Goal: Entertainment & Leisure: Consume media (video, audio)

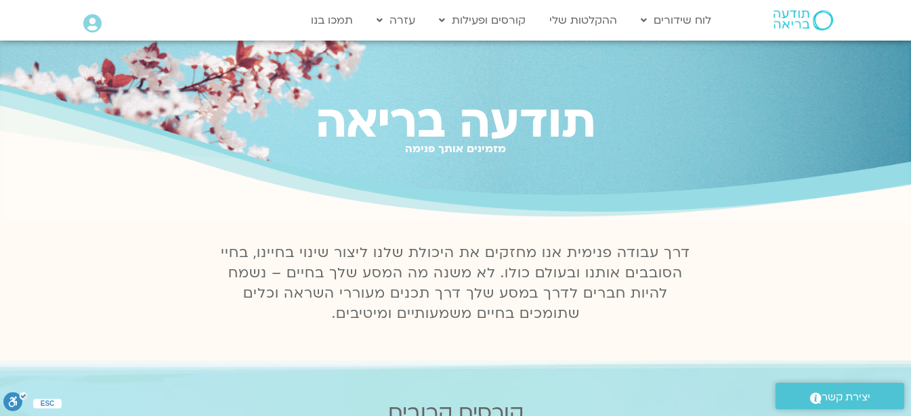
click at [91, 22] on icon at bounding box center [92, 23] width 18 height 19
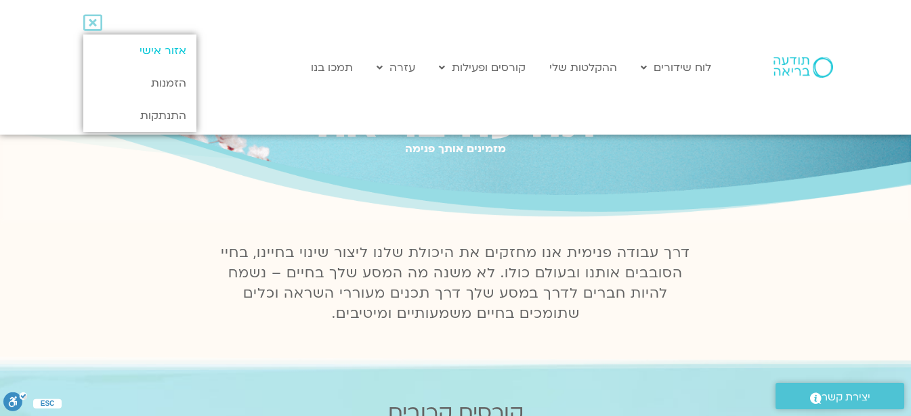
click at [147, 51] on link "אזור אישי" at bounding box center [139, 51] width 113 height 33
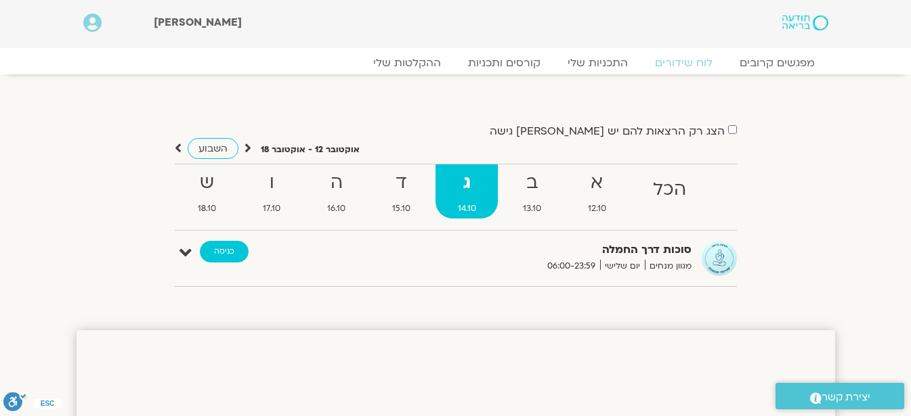
click at [227, 253] on link "כניסה" at bounding box center [224, 252] width 49 height 22
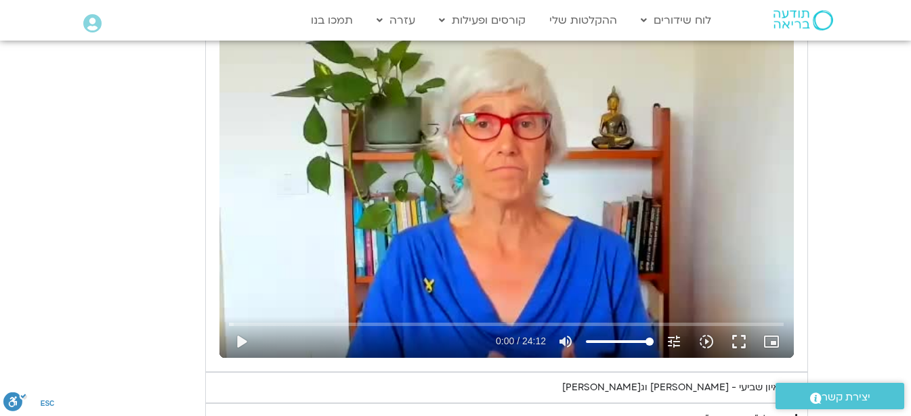
scroll to position [677, 0]
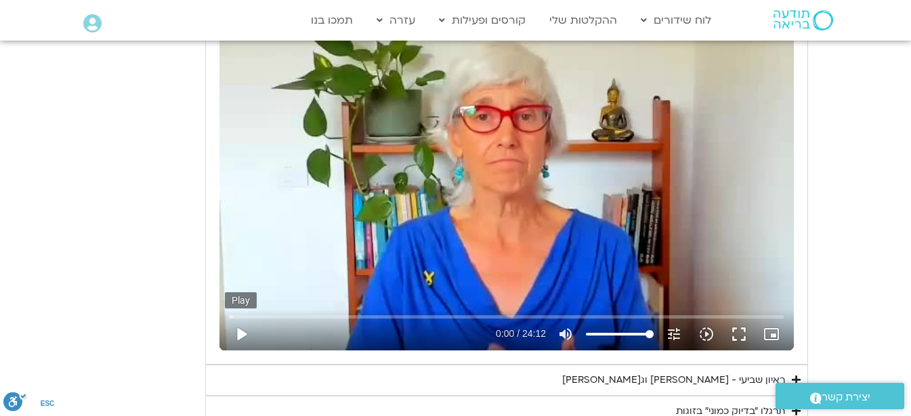
click at [240, 337] on button "play_arrow" at bounding box center [241, 334] width 33 height 33
click at [243, 335] on button "pause" at bounding box center [241, 334] width 33 height 33
click at [239, 335] on button "play_arrow" at bounding box center [241, 334] width 33 height 33
click at [235, 330] on button "pause" at bounding box center [241, 334] width 33 height 33
click at [240, 330] on button "play_arrow" at bounding box center [241, 334] width 33 height 33
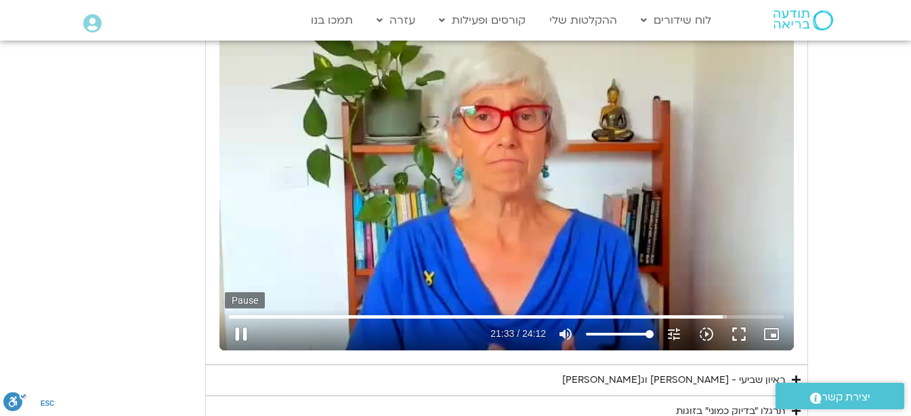
click at [242, 336] on button "pause" at bounding box center [241, 334] width 33 height 33
click at [238, 337] on button "play_arrow" at bounding box center [241, 334] width 33 height 33
click at [476, 372] on summary "ראיון שביעי - [PERSON_NAME] וג[PERSON_NAME]" at bounding box center [506, 380] width 603 height 31
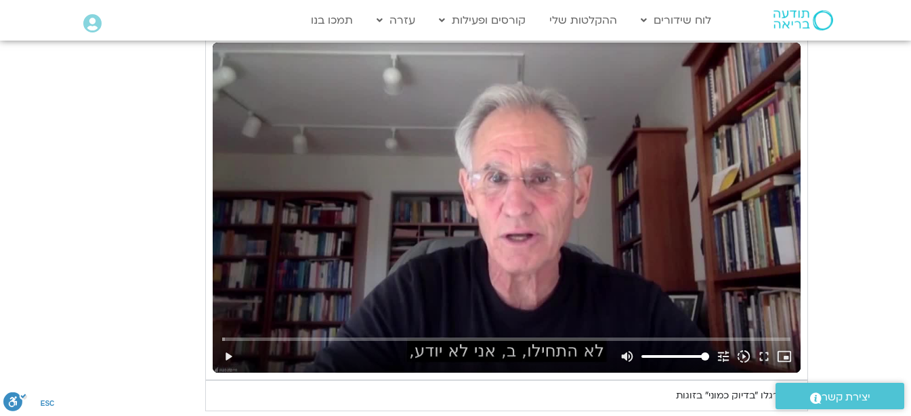
scroll to position [1056, 0]
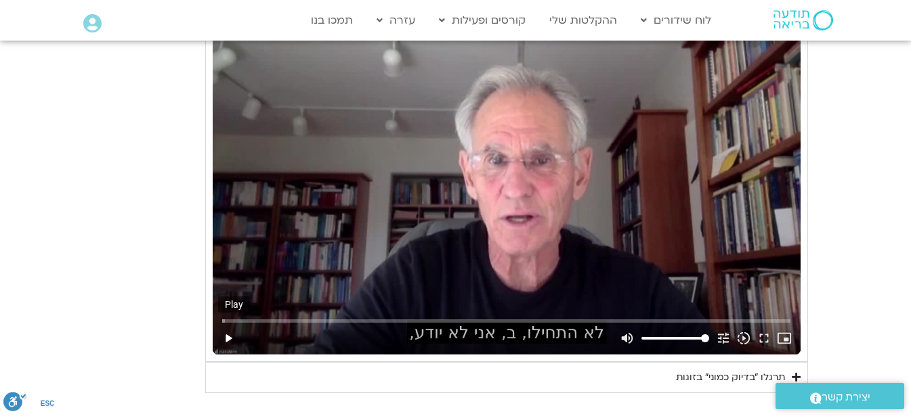
click at [230, 338] on button "play_arrow" at bounding box center [228, 338] width 20 height 33
type input "1452.76"
type input "0.068444"
type input "1452.76"
type input "0.200419"
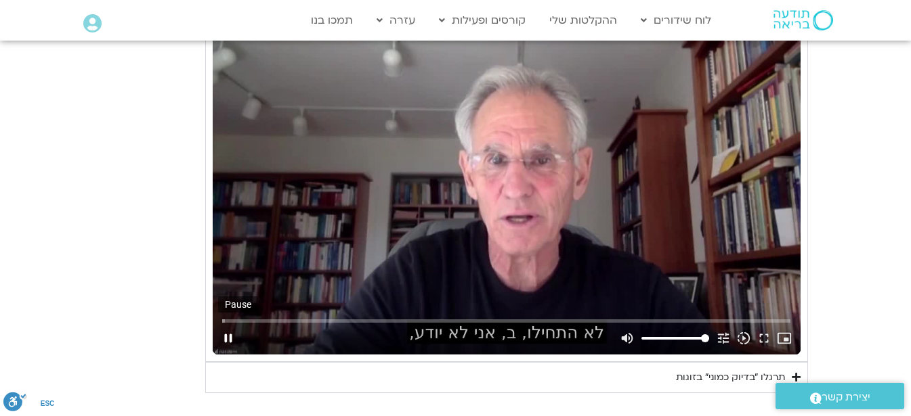
type input "1452.76"
type input "0.327234"
type input "1452.76"
type input "0.461324"
type input "1452.76"
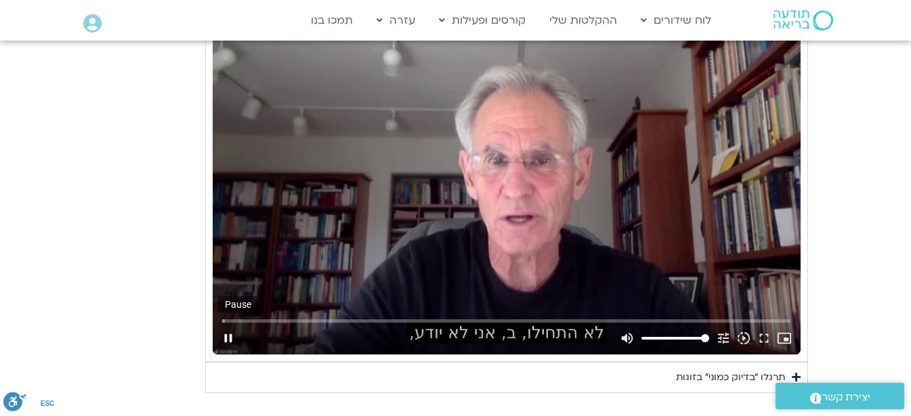
type input "0.592842"
type input "1452.76"
type input "0.726922"
type input "1452.76"
type input "0.868314"
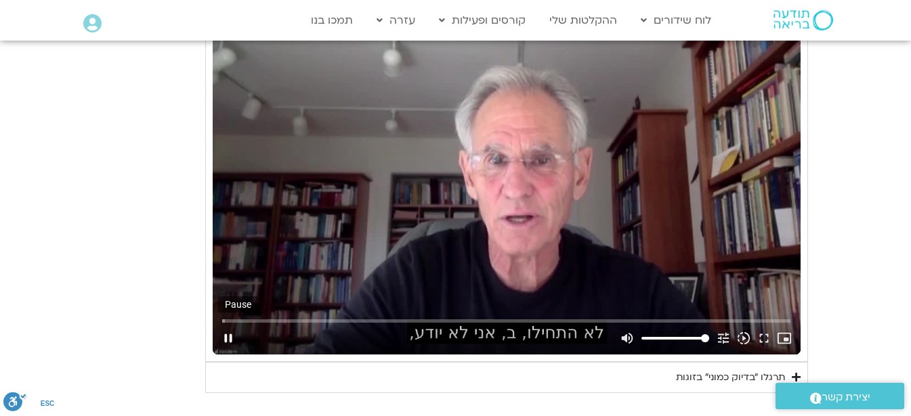
type input "1452.76"
type input "0.996215"
type input "1452.76"
type input "1.126608"
type input "1452.76"
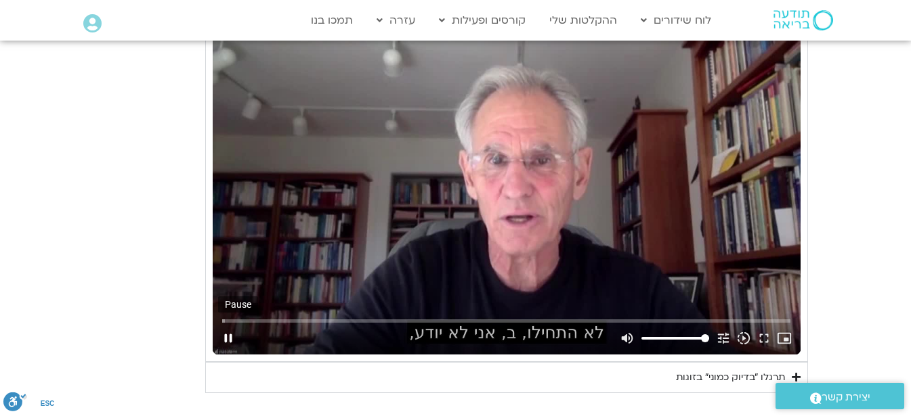
type input "1.259134"
type input "1452.76"
type input "1.396027"
type input "1452.76"
type input "1.525671"
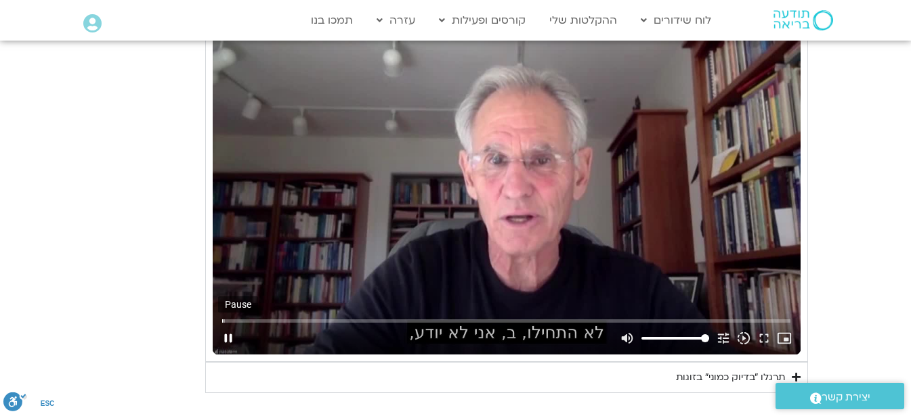
type input "1452.76"
type input "1.659764"
type input "1452.76"
type input "1.791891"
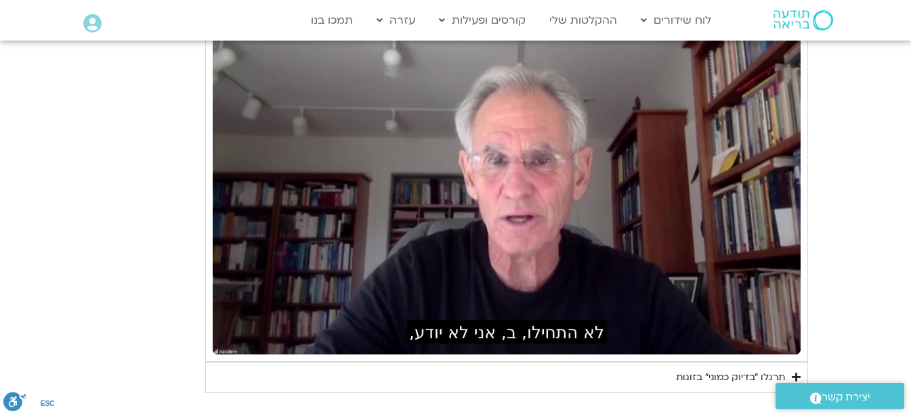
type input "1452.76"
type input "790.638173"
type input "1452.76"
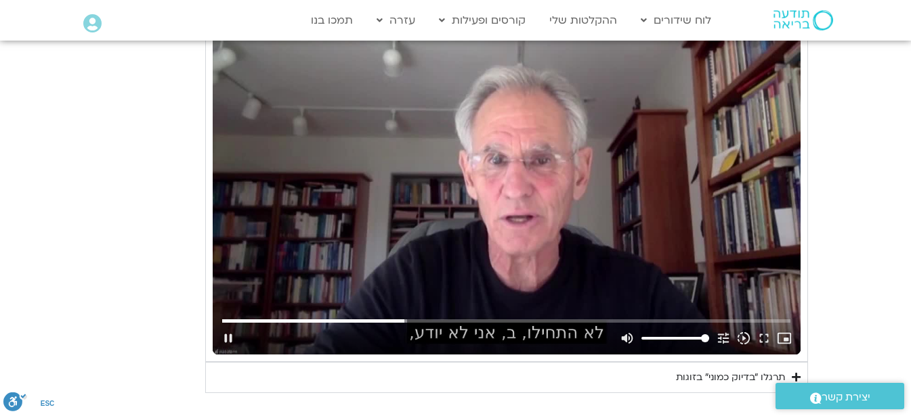
type input "790.8861"
type input "1452.76"
type input "791.013037"
type input "1452.76"
type input "791.145358"
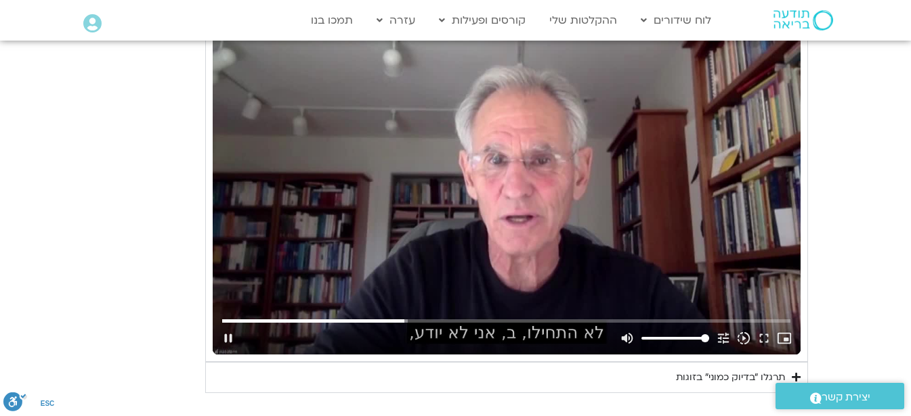
type input "1452.76"
type input "791.320156"
type input "1452.76"
type input "791.460527"
type input "1452.76"
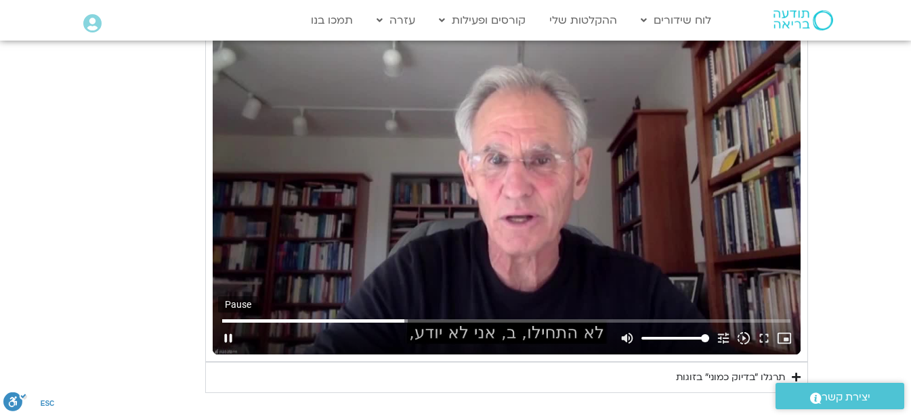
type input "791.589438"
type input "1452.76"
type input "791.704796"
type input "1452.76"
type input "791.794843"
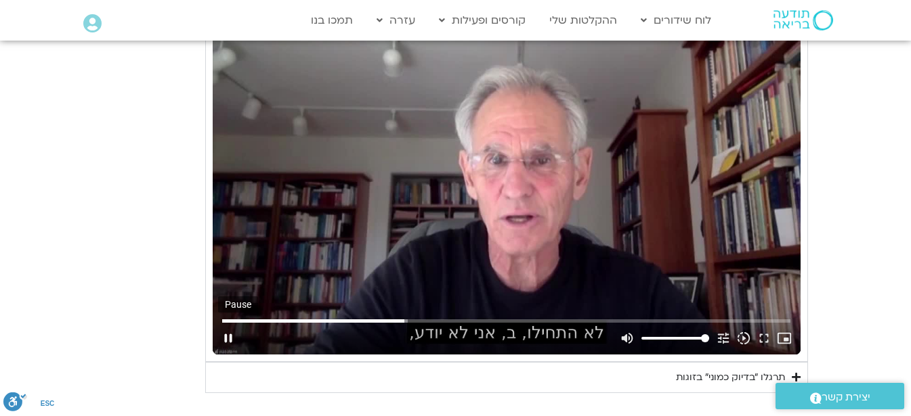
type input "1452.76"
type input "791.931552"
type input "1452.76"
type input "792.06203"
type input "1452.76"
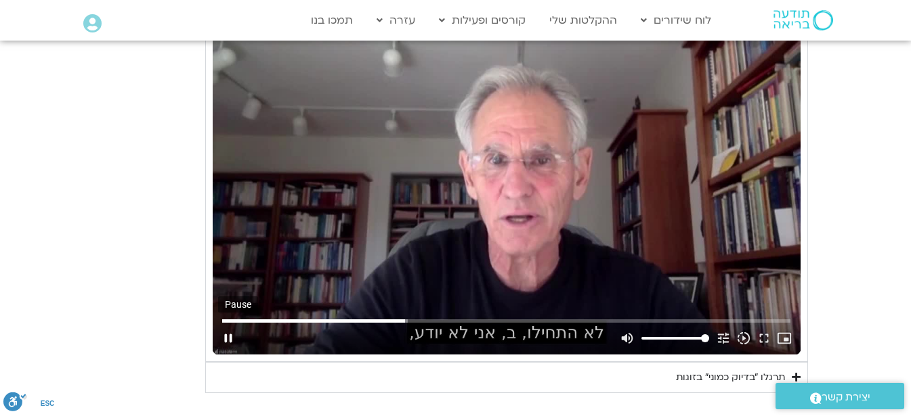
type input "792.193169"
type input "1452.76"
type input "792.32749"
type input "1452.76"
type input "792.461087"
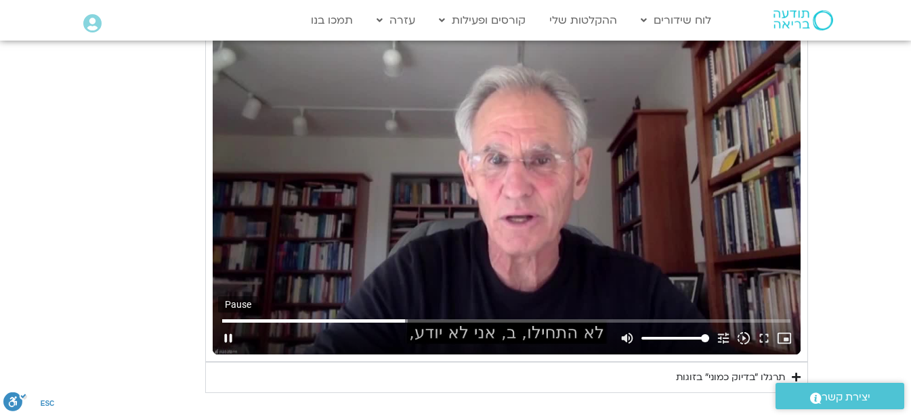
type input "1452.76"
type input "792.588057"
type input "1452.76"
type input "792.777967"
click at [233, 337] on button "pause" at bounding box center [228, 338] width 20 height 33
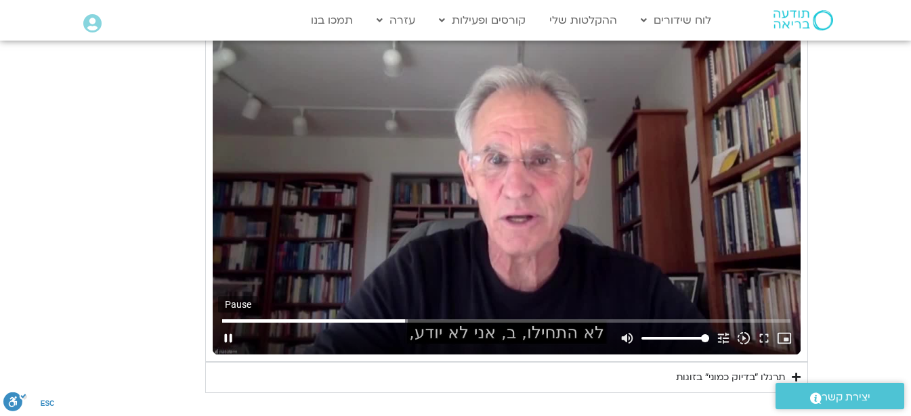
type input "1452.76"
type input "792.84249"
type input "1452.76"
click at [233, 337] on button "play_arrow" at bounding box center [228, 338] width 20 height 33
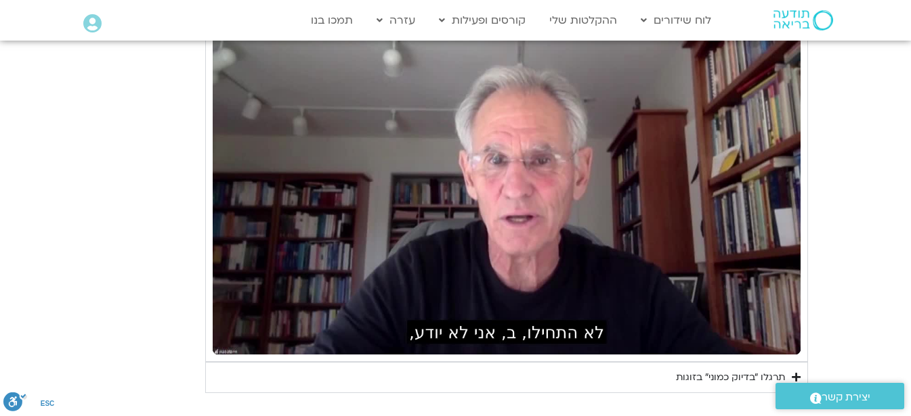
type input "1452.76"
type input "792.842513"
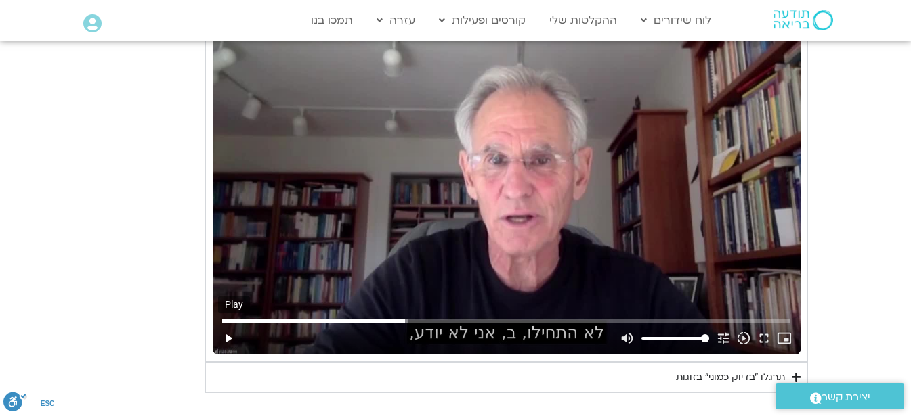
click at [230, 337] on button "play_arrow" at bounding box center [228, 338] width 20 height 33
type input "1452.76"
type input "792.917667"
type input "1452.76"
type input "793.052205"
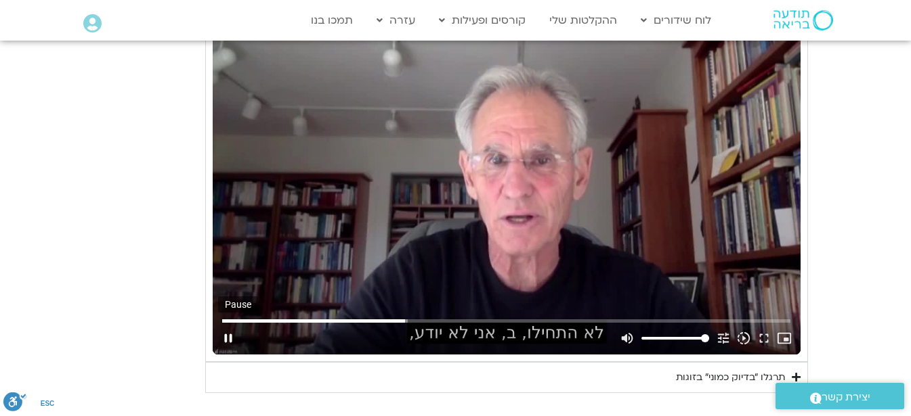
type input "1452.76"
type input "793.185427"
type input "1452.76"
type input "793.317929"
type input "1452.76"
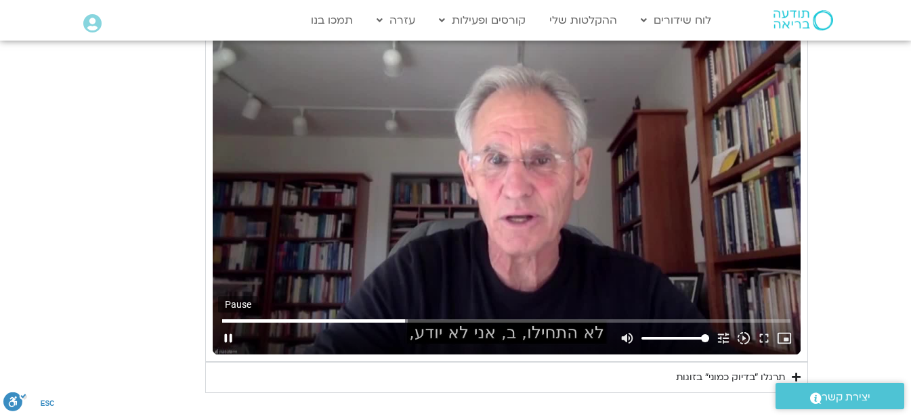
type input "793.450562"
type input "1452.76"
type input "793.585607"
type input "1452.76"
type input "793.717564"
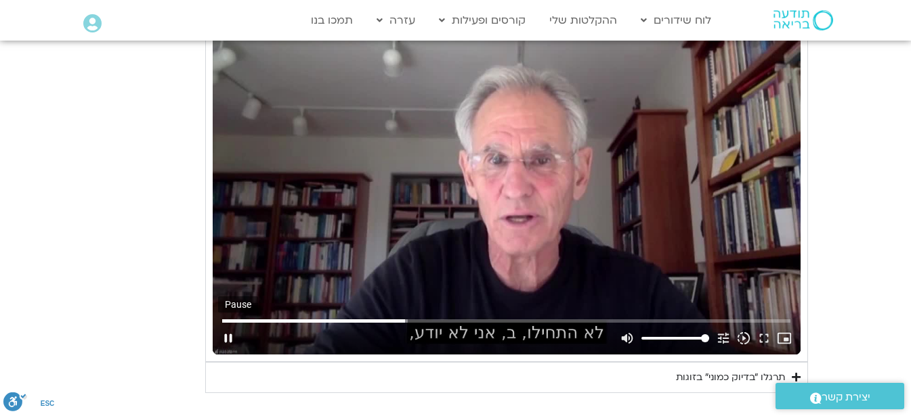
type input "1452.76"
type input "793.851075"
type input "1452.76"
type input "793.981968"
type input "1452.76"
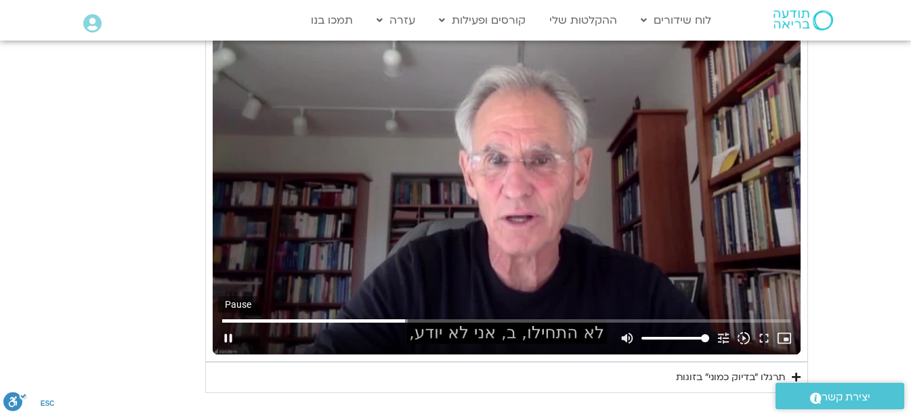
type input "794.115236"
type input "1452.76"
type input "794.248474"
type input "1452.76"
type input "794.381813"
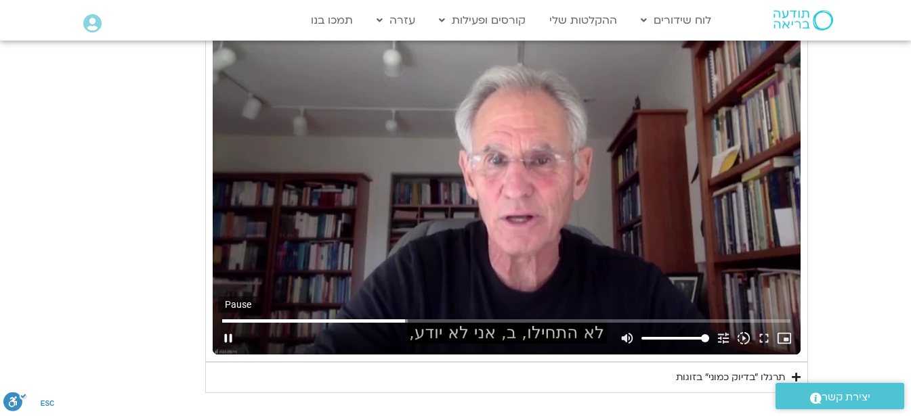
type input "1452.76"
type input "794.515099"
type input "1452.76"
type input "794.65012"
type input "1452.76"
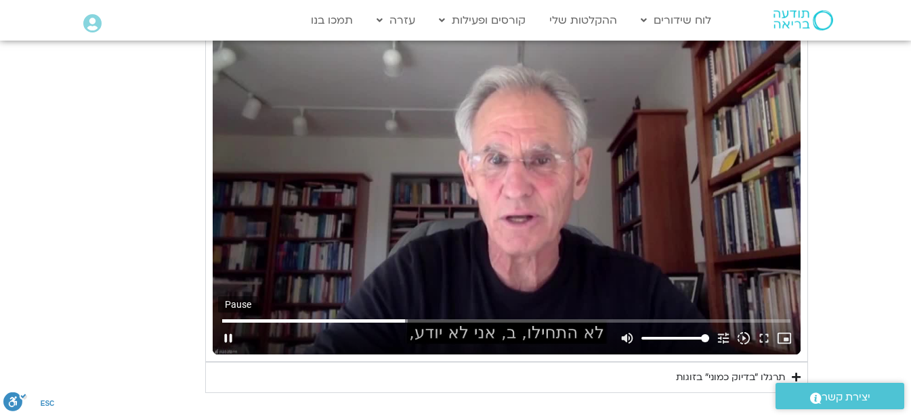
type input "794.780907"
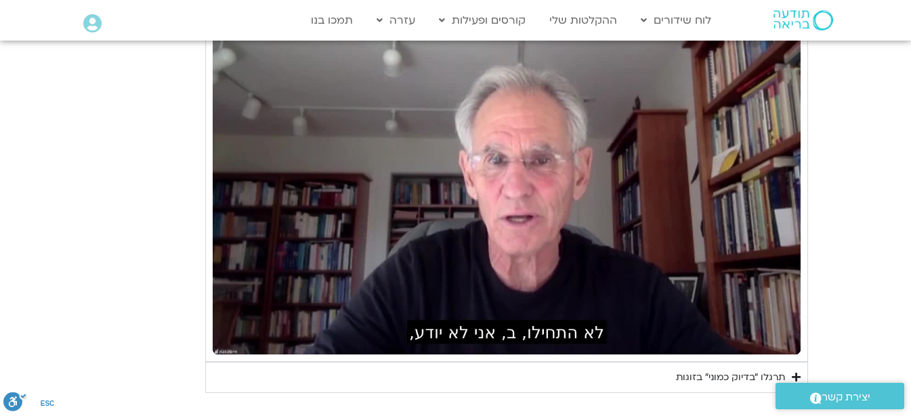
type input "1452.76"
type input "794.998167"
type input "1452.76"
type input "1299.816798"
type input "1452.76"
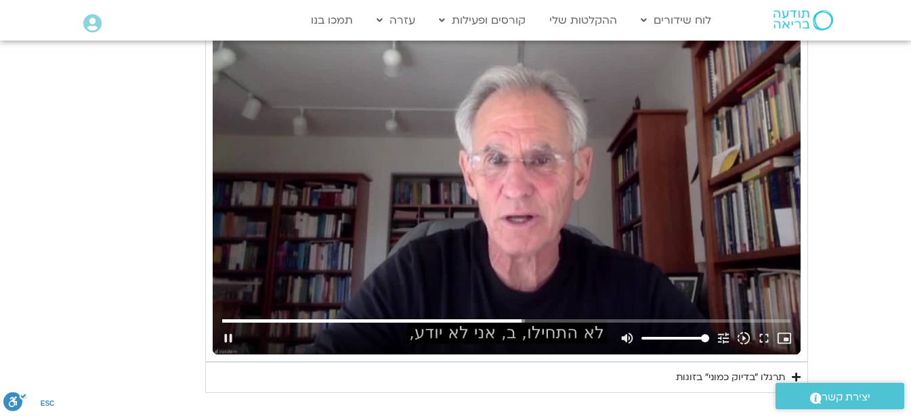
type input "1299.992961"
type input "1452.76"
type input "1300.071504"
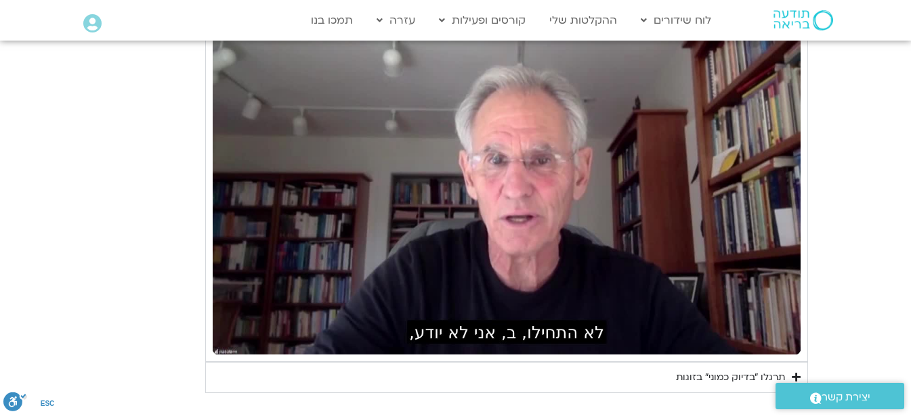
type input "1452.76"
type input "1300.566365"
type input "1452.76"
type input "1300.686457"
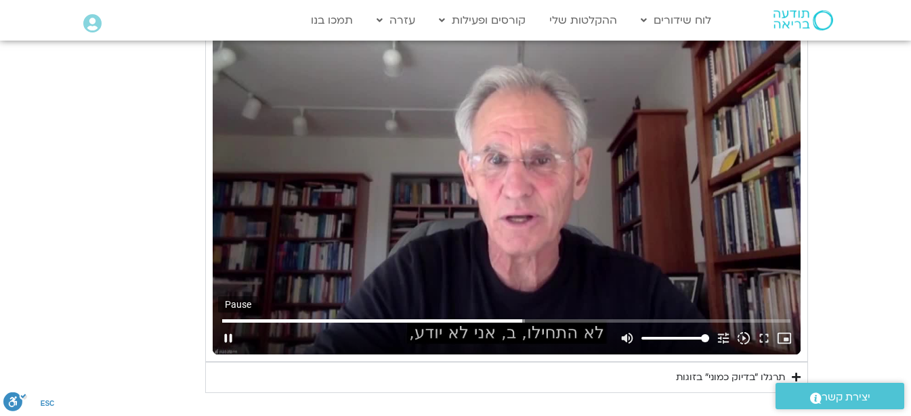
type input "1452.76"
type input "1300.848979"
type input "1452.76"
type input "1300.946179"
type input "1452.76"
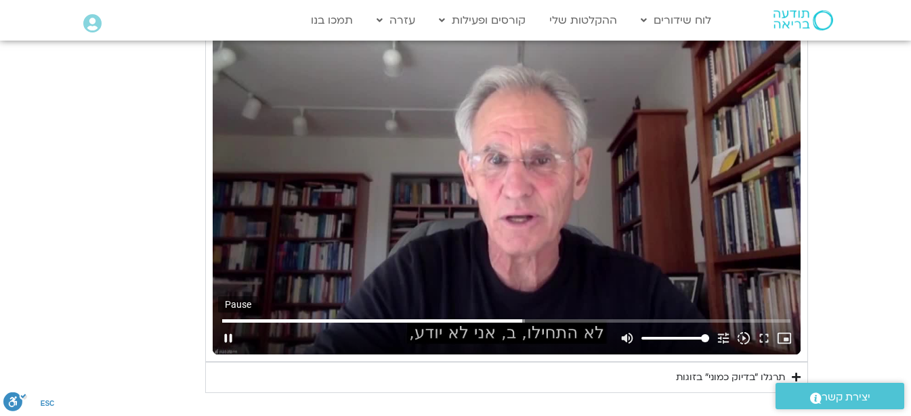
type input "1301.161971"
type input "1452.76"
type input "1301.305344"
type input "1452.76"
type input "1301.439952"
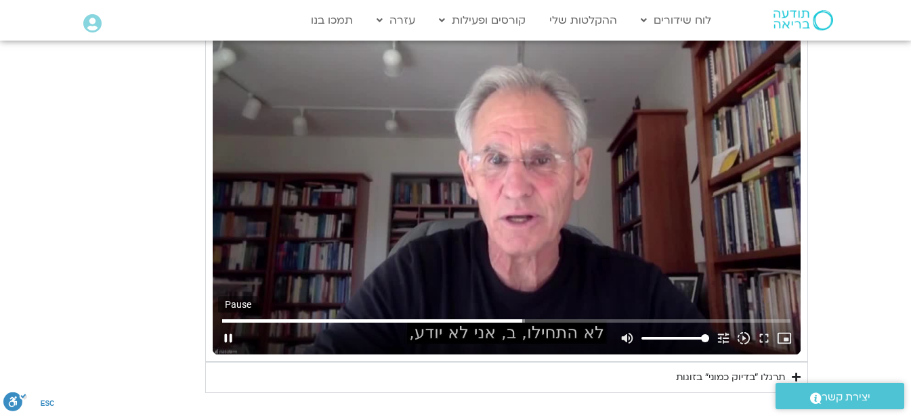
type input "1452.76"
type input "1301.533237"
type input "1452.76"
type input "1301.674677"
type input "1452.76"
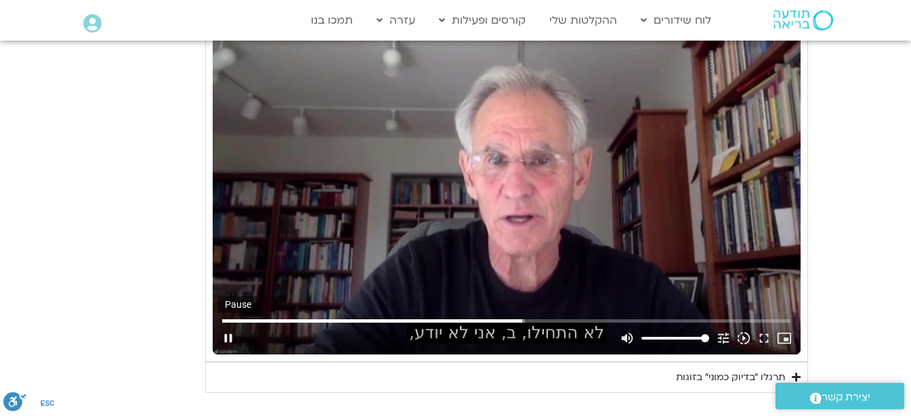
type input "1301.799032"
type input "1452.76"
type input "1301.925939"
type input "1452.76"
type input "1302.052586"
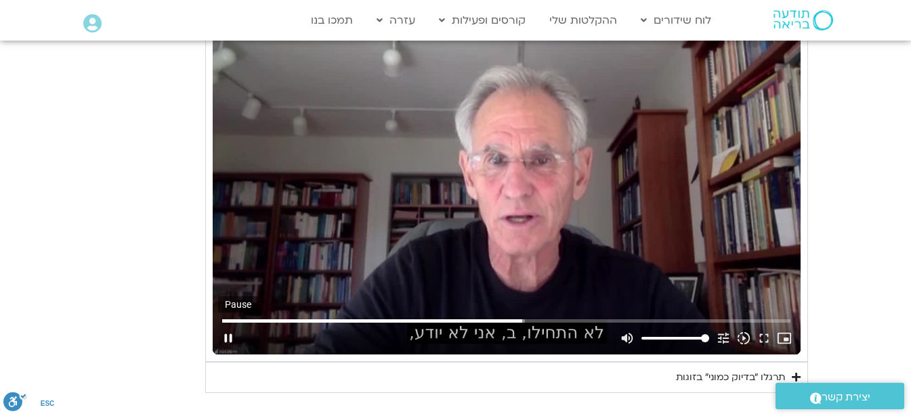
type input "1452.76"
type input "1302.275219"
type input "1452.76"
type input "1302.350935"
type input "1452.76"
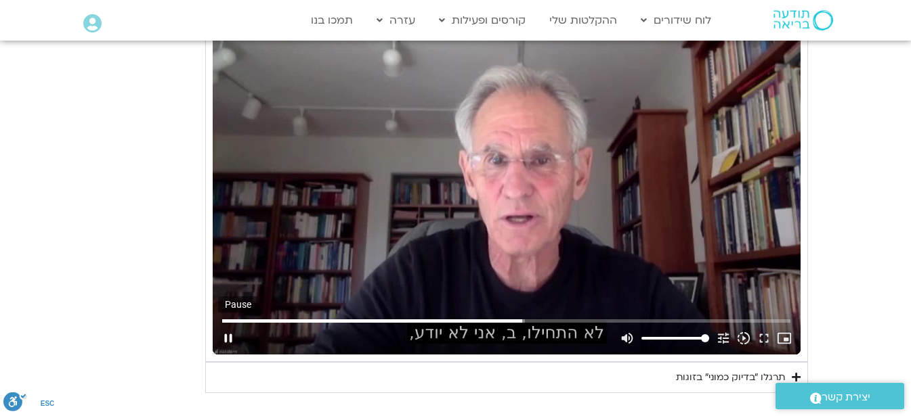
type input "1302.478994"
click at [228, 341] on button "pause" at bounding box center [228, 338] width 20 height 33
type input "1452.76"
type input "1302.549964"
type input "1452.76"
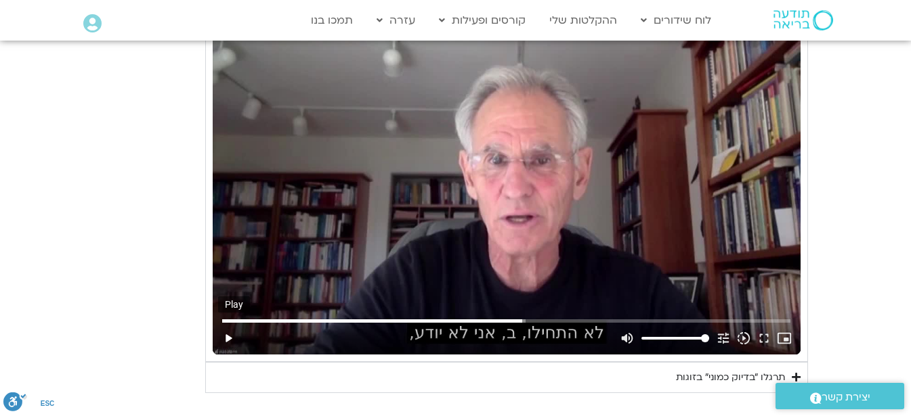
click at [225, 339] on button "play_arrow" at bounding box center [228, 338] width 20 height 33
type input "1302.549985"
type input "1452.76"
type input "1302.567869"
type input "1452.76"
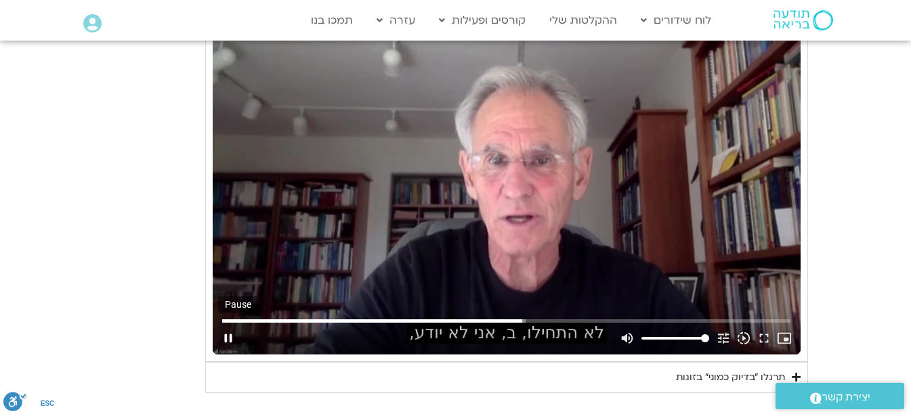
type input "1302.662214"
type input "1452.76"
type input "1302.804927"
type input "1452.76"
type input "1302.93196"
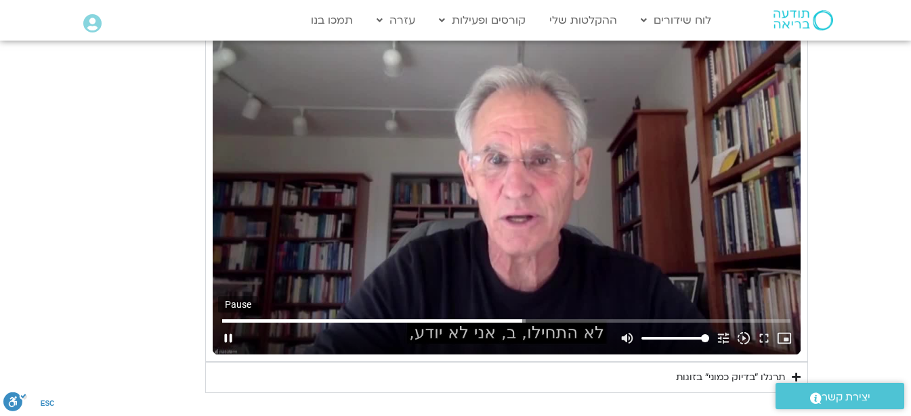
type input "1452.76"
type input "1303.069038"
type input "1452.76"
type input "1303.194766"
type input "1452.76"
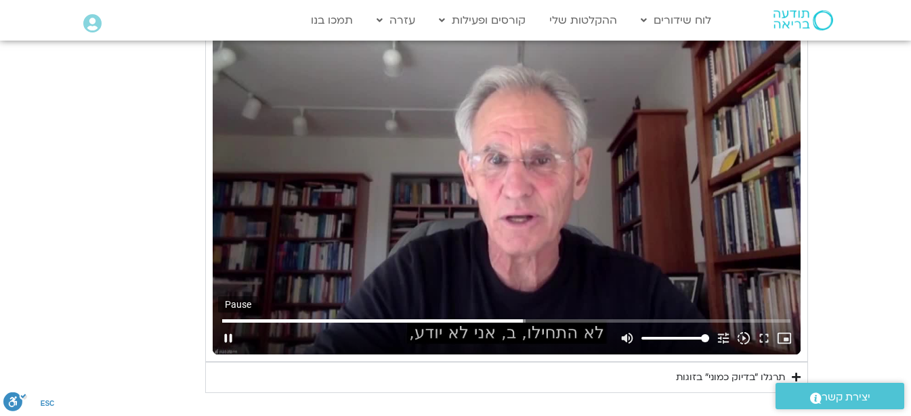
type input "1303.329007"
type input "1452.76"
type input "1303.458165"
type input "1452.76"
type input "1303.586346"
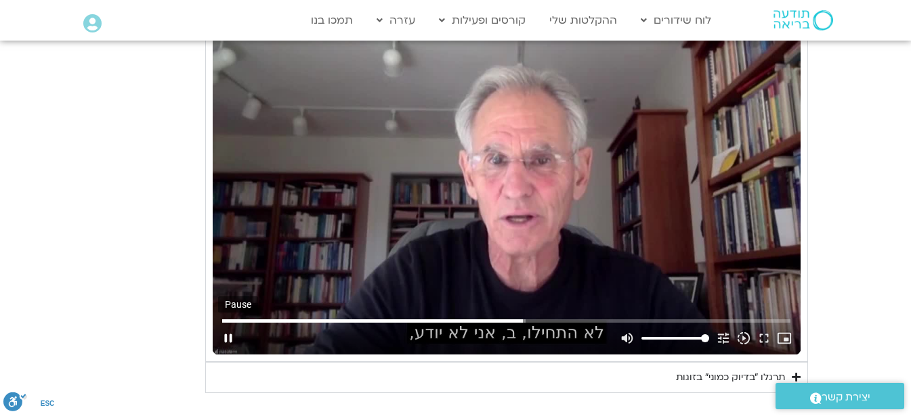
type input "1452.76"
type input "1303.715126"
type input "1452.76"
type input "1303.851184"
type input "1452.76"
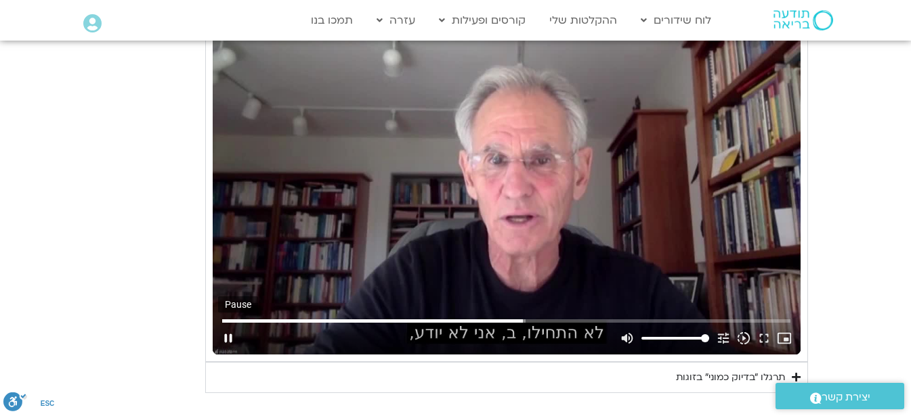
type input "1303.981759"
type input "1452.76"
type input "1304.123336"
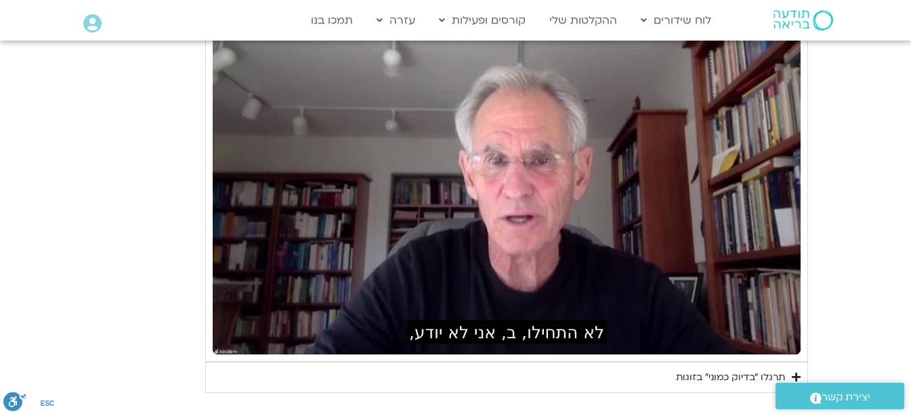
type input "1452.76"
type input "1564.62096"
type input "1452.76"
type input "1565.753792"
type input "1452.76"
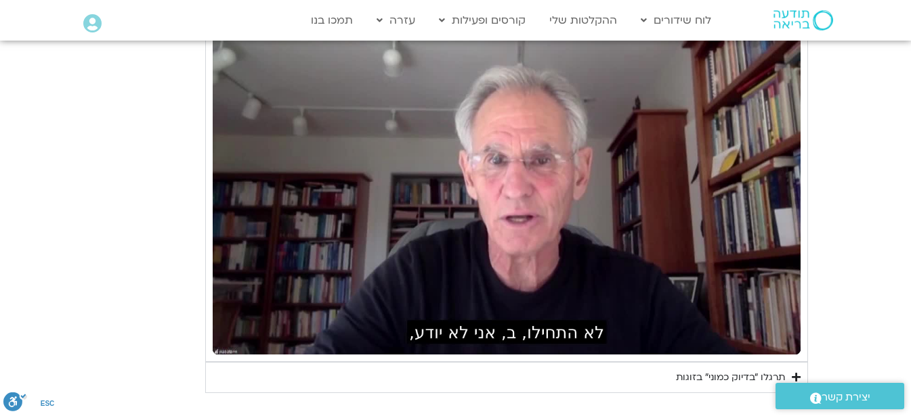
type input "1565.872034"
type input "1452.76"
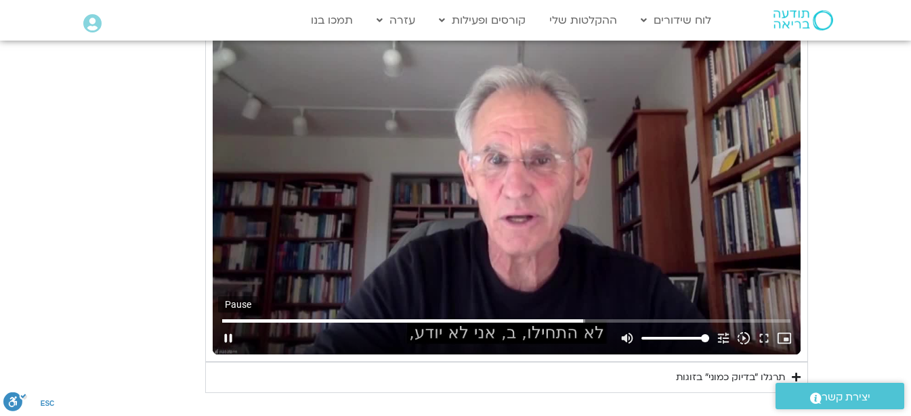
type input "1565.986675"
type input "1452.76"
type input "1566.204519"
type input "1452.76"
type input "1566.288862"
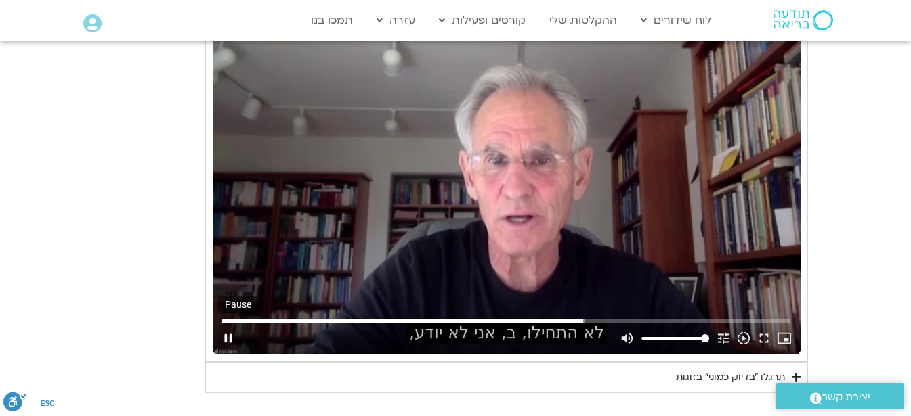
type input "1452.76"
type input "1566.411951"
type input "1452.76"
type input "1566.626986"
type input "1452.76"
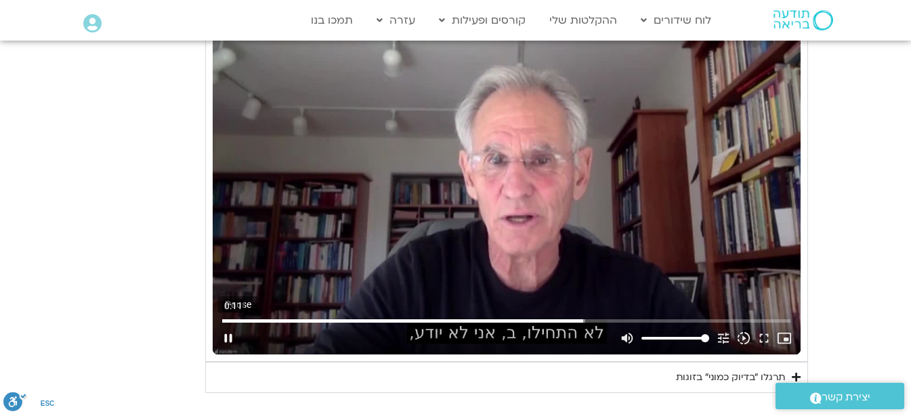
type input "1566.82548"
type input "1452.76"
type input "1566.913053"
type input "1452.76"
type input "1567.118997"
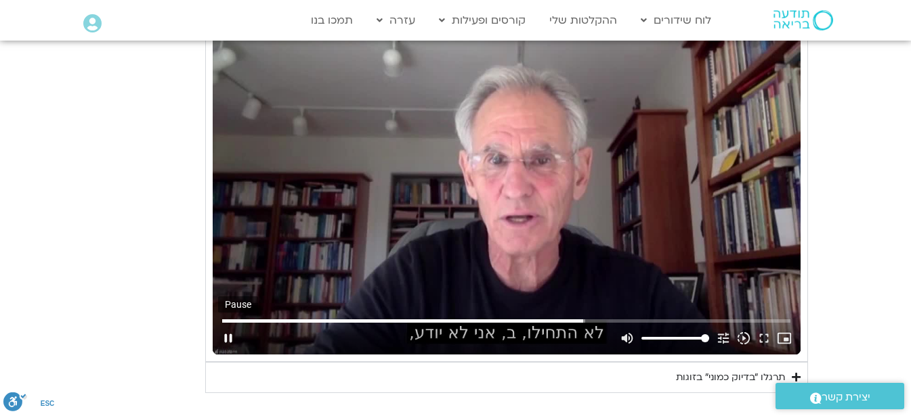
type input "1452.76"
type input "1567.274756"
type input "1452.76"
type input "1567.375585"
type input "1452.76"
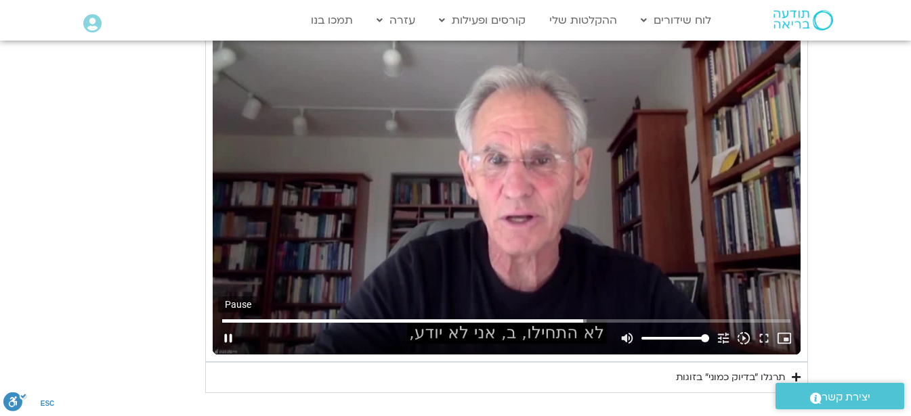
type input "1567.483715"
type input "1452.76"
type input "1567.616836"
type input "1452.76"
type input "1567.750316"
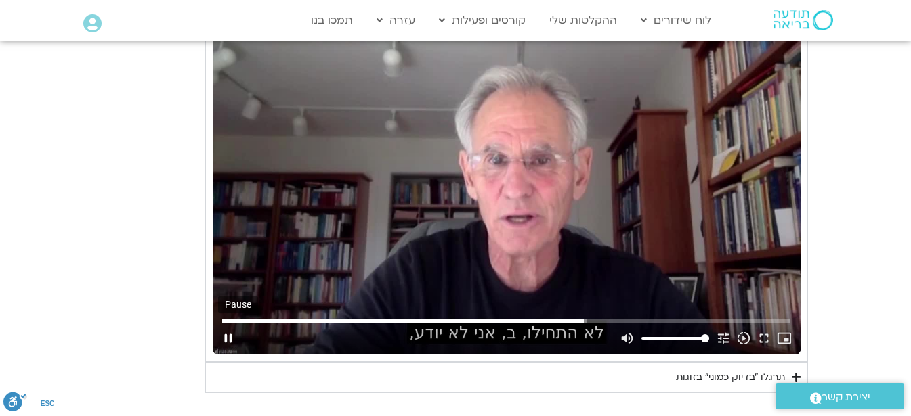
type input "1452.76"
type input "1567.984365"
type input "1452.76"
type input "1568.049574"
click at [227, 340] on button "pause" at bounding box center [228, 338] width 20 height 33
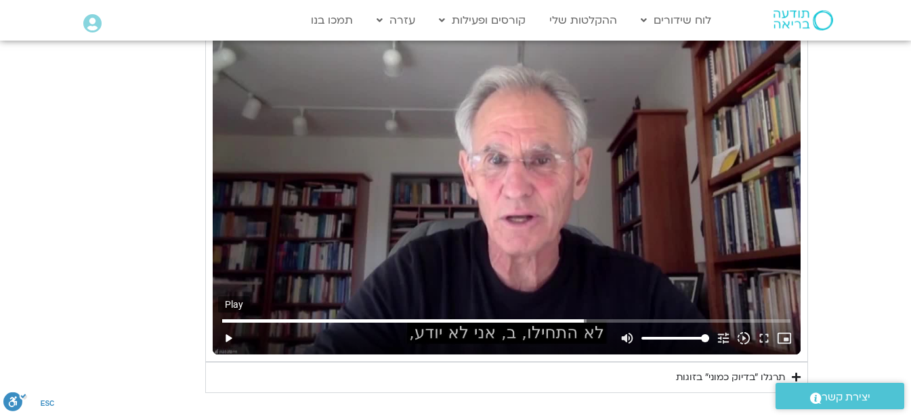
click at [231, 338] on button "play_arrow" at bounding box center [228, 338] width 20 height 33
click at [692, 320] on input "Seek" at bounding box center [506, 321] width 568 height 8
click at [679, 320] on input "Seek" at bounding box center [506, 321] width 568 height 8
click at [656, 322] on input "Seek" at bounding box center [506, 321] width 568 height 8
